Goal: Find specific page/section: Find specific page/section

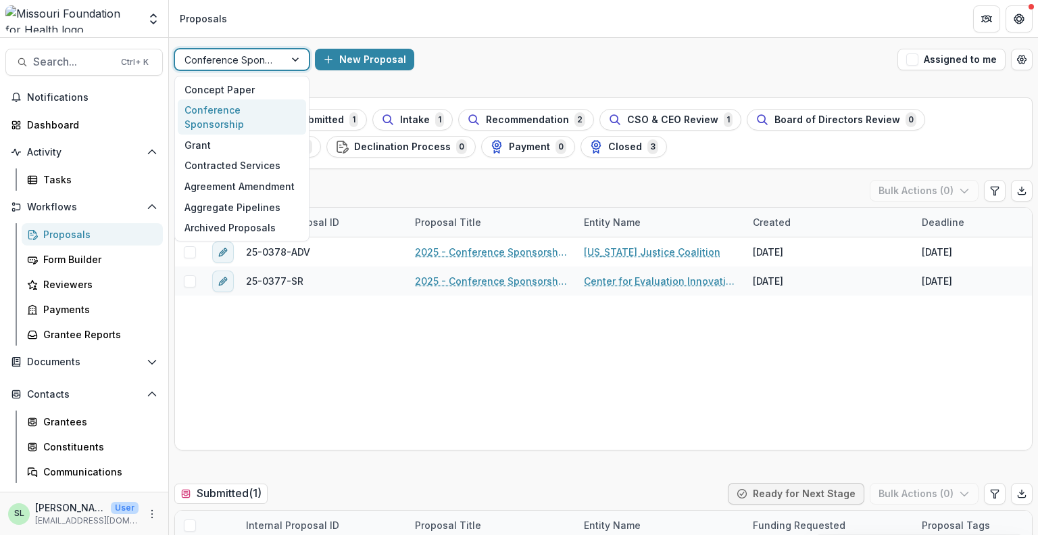
click at [222, 57] on div at bounding box center [230, 59] width 91 height 17
click at [230, 107] on div "Conference Sponsorship" at bounding box center [242, 116] width 128 height 35
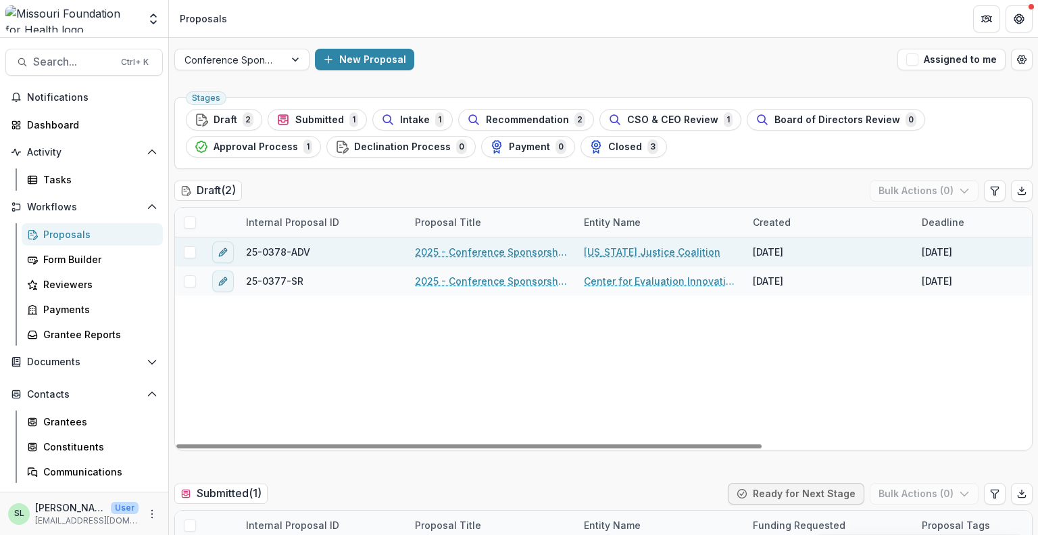
click at [479, 249] on link "2025 - Conference Sponsorship Request" at bounding box center [491, 252] width 153 height 14
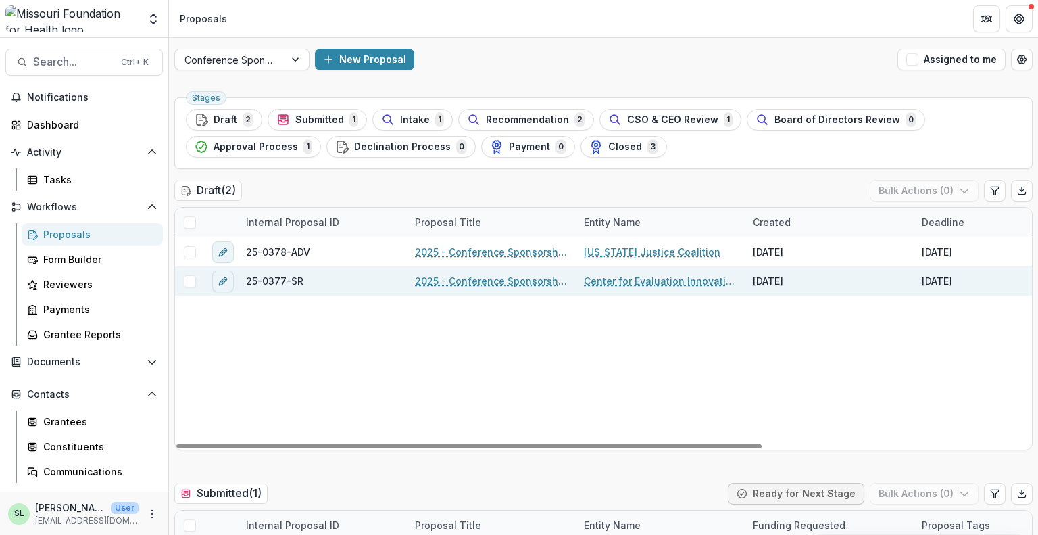
click at [483, 279] on link "2025 - Conference Sponsorship Request" at bounding box center [491, 281] width 153 height 14
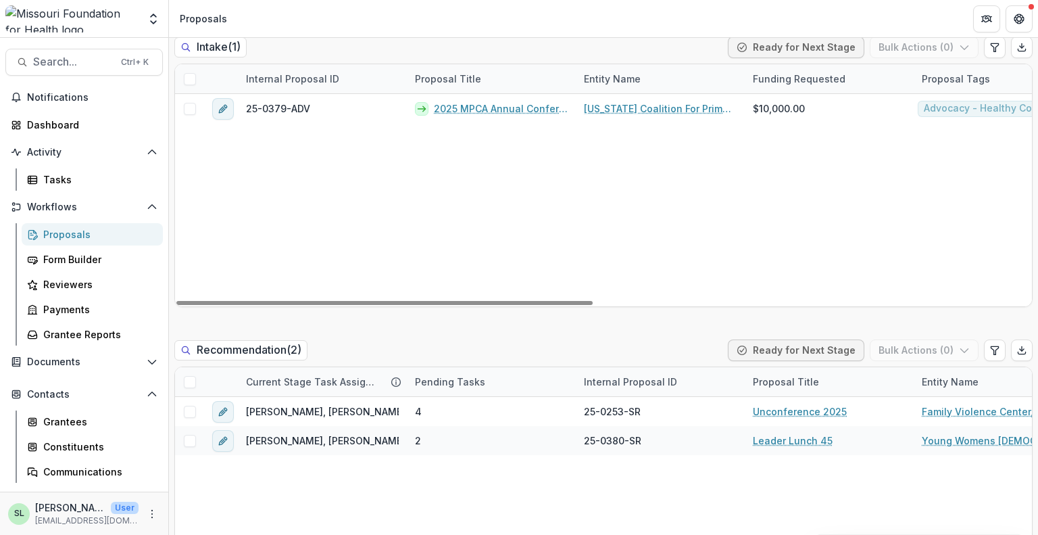
scroll to position [879, 0]
